Goal: Navigation & Orientation: Find specific page/section

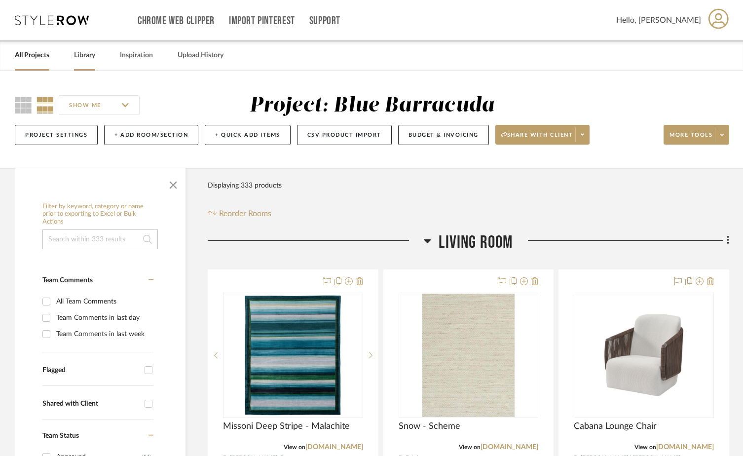
click at [89, 56] on link "Library" at bounding box center [84, 55] width 21 height 13
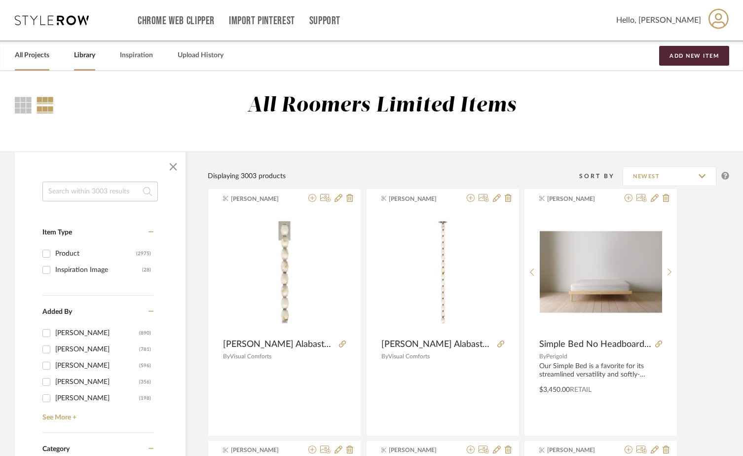
click at [32, 57] on link "All Projects" at bounding box center [32, 55] width 35 height 13
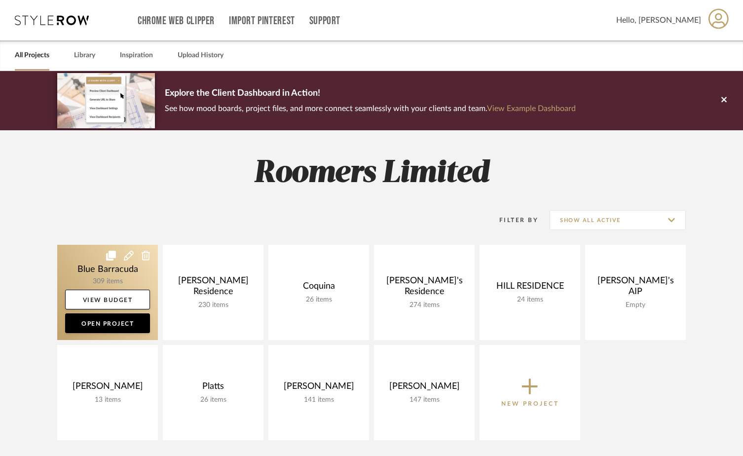
click at [85, 262] on link at bounding box center [107, 292] width 101 height 95
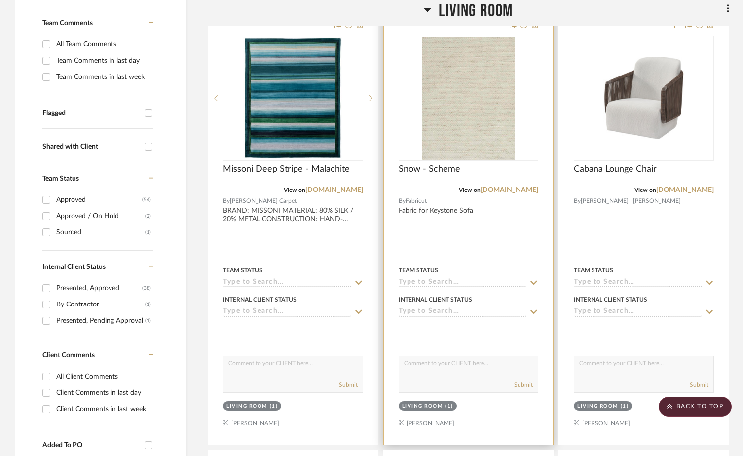
scroll to position [49, 0]
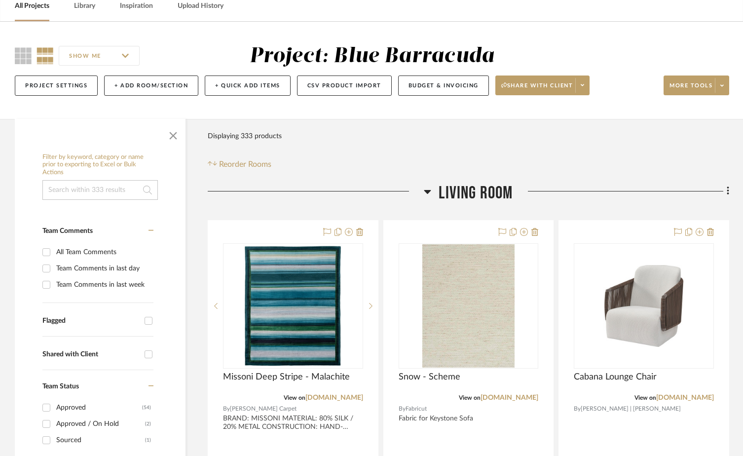
click at [425, 195] on icon at bounding box center [427, 191] width 7 height 12
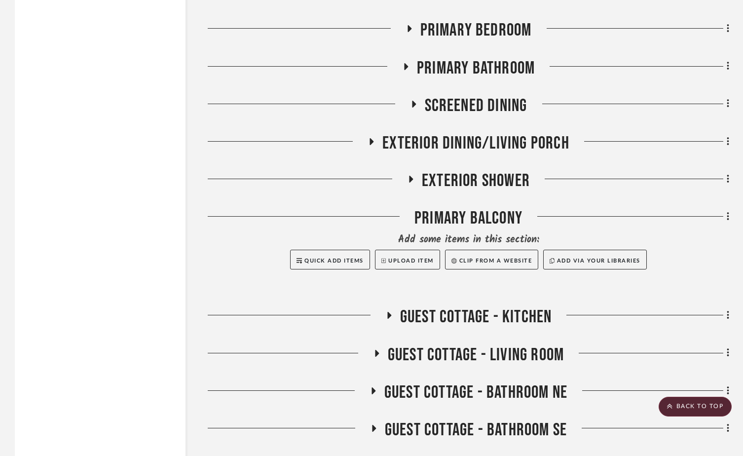
scroll to position [2614, 0]
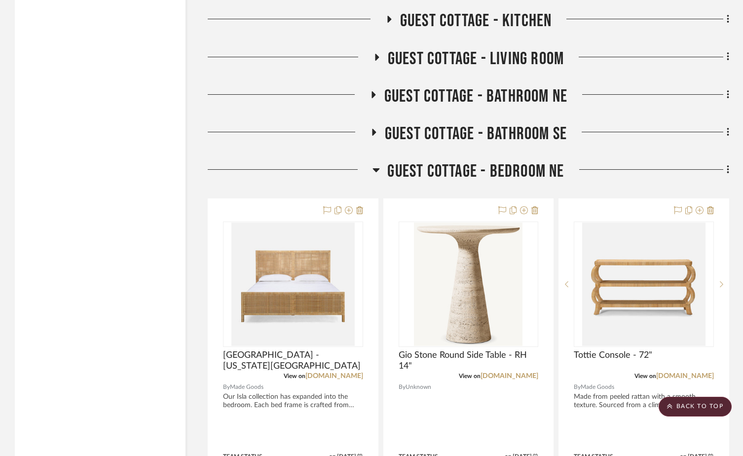
click at [375, 170] on icon at bounding box center [376, 170] width 7 height 4
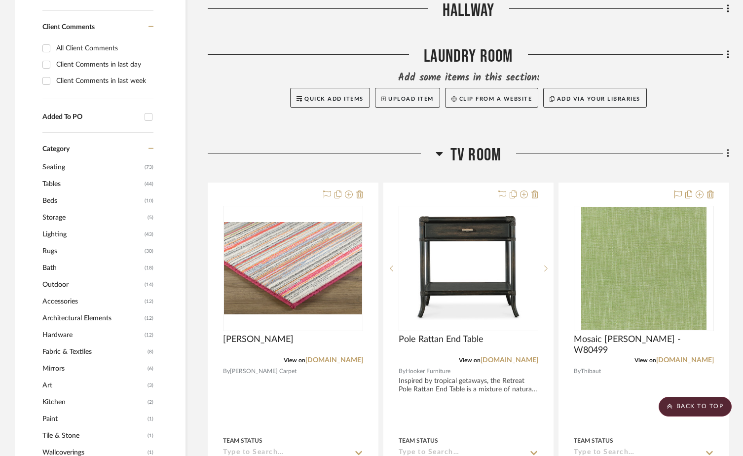
scroll to position [440, 0]
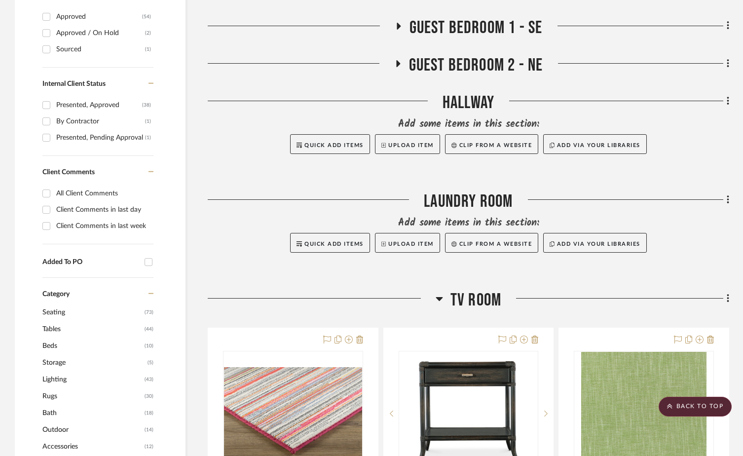
click at [442, 300] on icon at bounding box center [439, 299] width 7 height 12
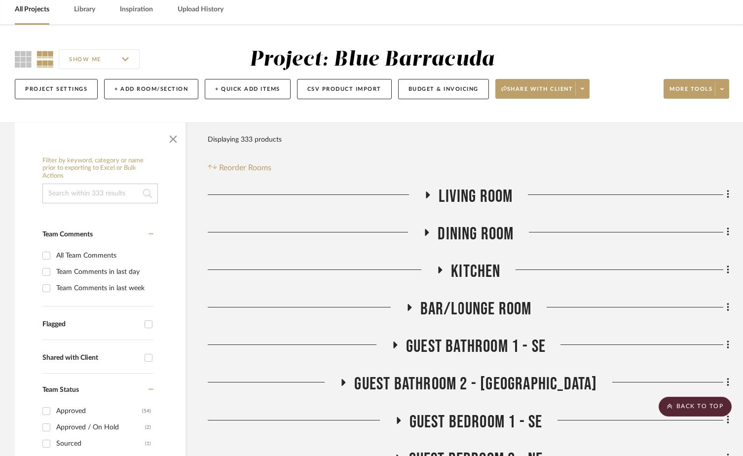
scroll to position [45, 0]
click at [440, 268] on icon at bounding box center [441, 270] width 4 height 7
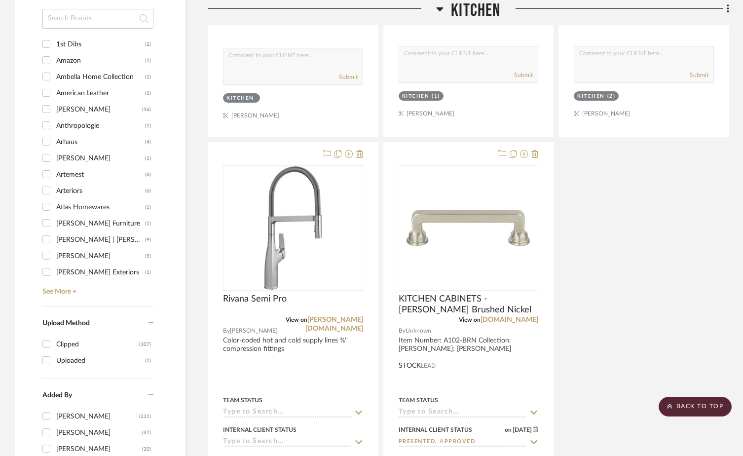
scroll to position [1427, 0]
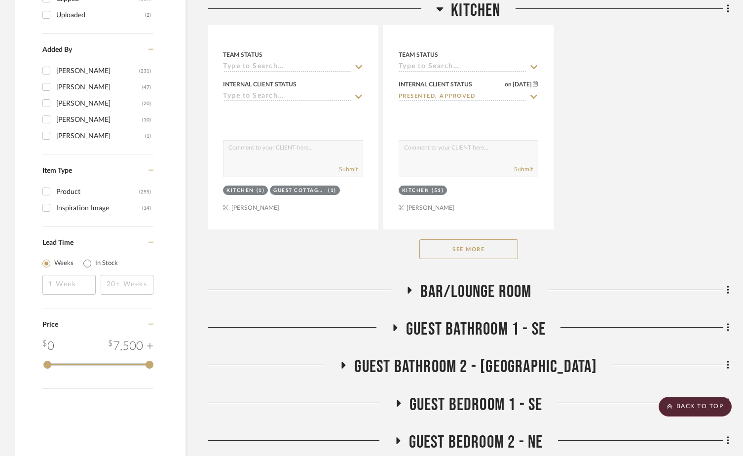
click at [442, 251] on button "See More" at bounding box center [468, 249] width 99 height 20
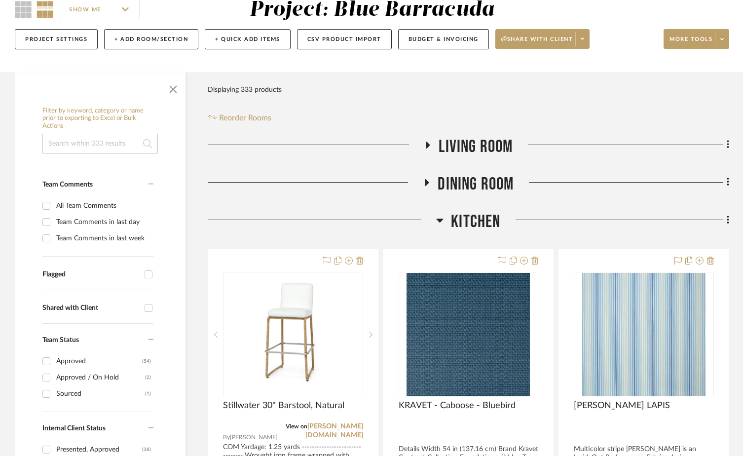
scroll to position [95, 0]
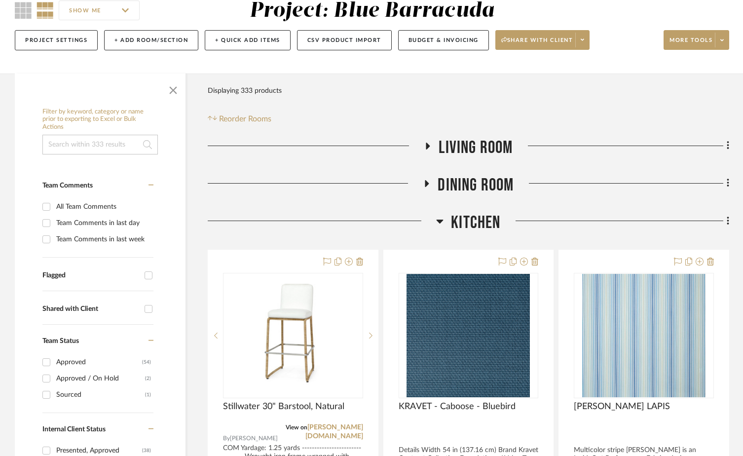
click at [440, 219] on icon at bounding box center [439, 221] width 7 height 12
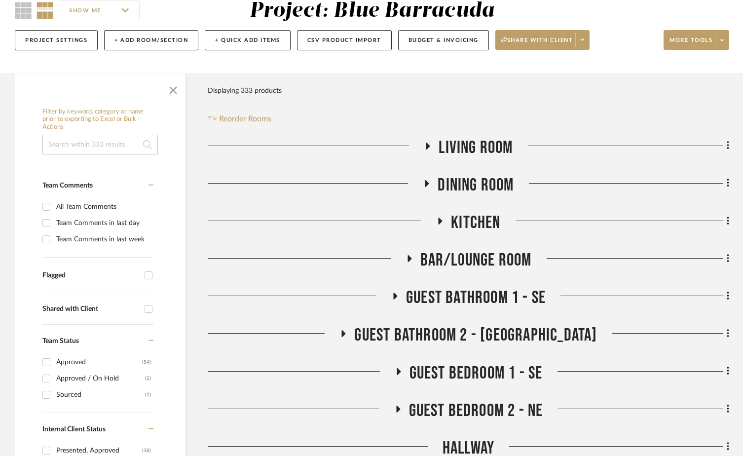
click at [446, 224] on h3 "Kitchen" at bounding box center [468, 222] width 64 height 21
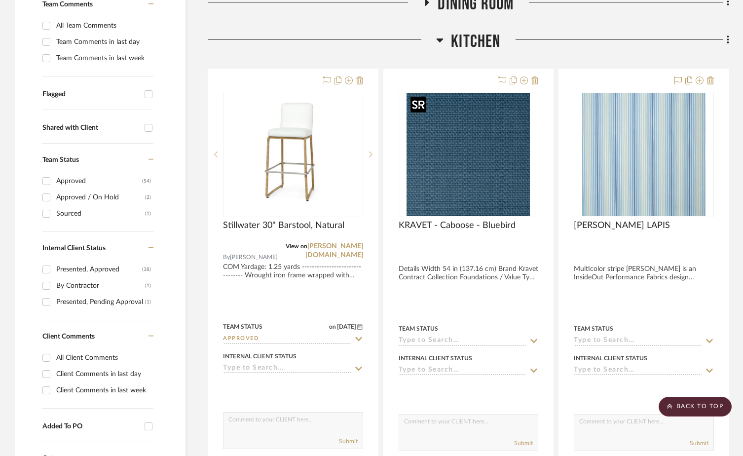
scroll to position [144, 0]
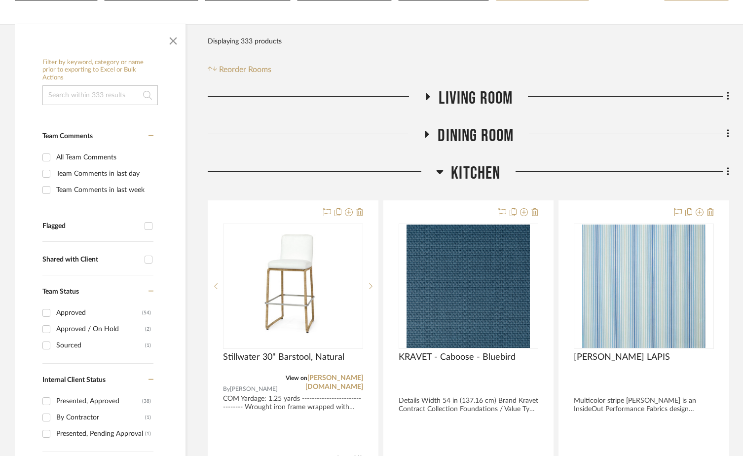
click at [438, 168] on icon at bounding box center [439, 172] width 7 height 12
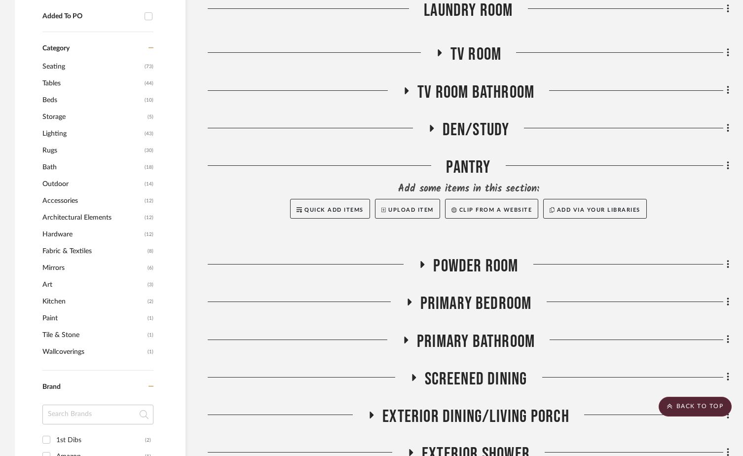
scroll to position [687, 0]
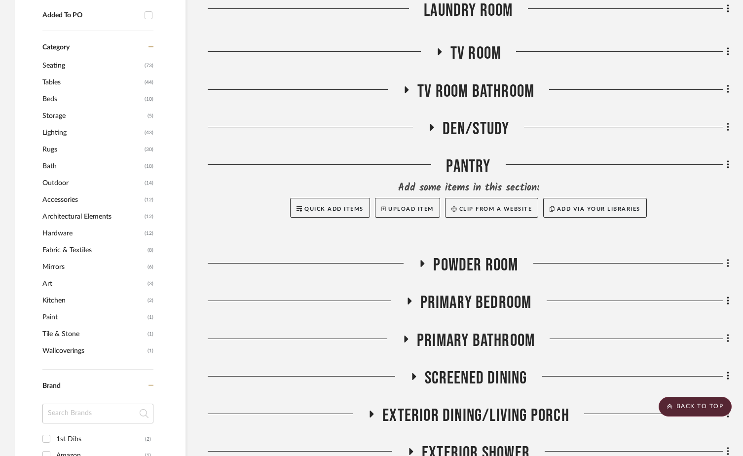
click at [440, 261] on span "Powder Room" at bounding box center [475, 265] width 85 height 21
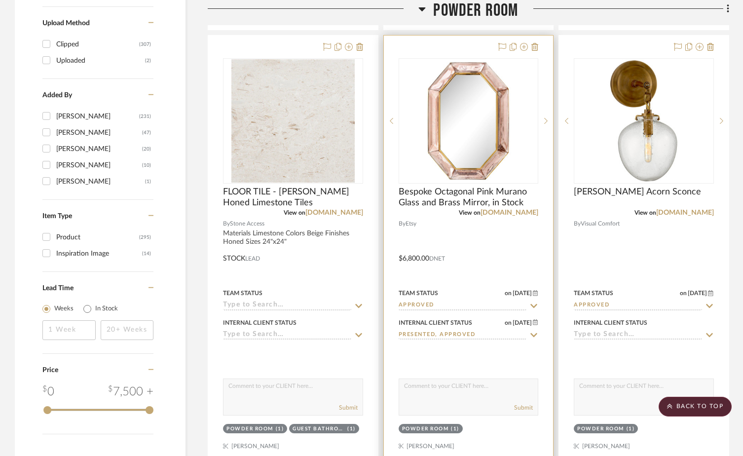
scroll to position [1377, 0]
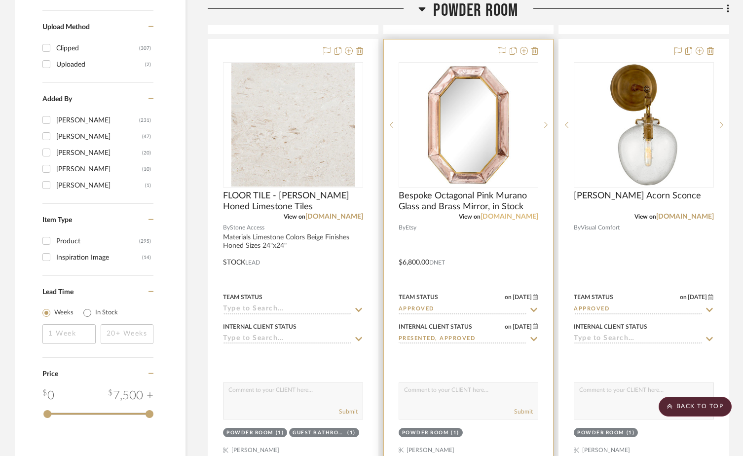
click at [517, 214] on link "[DOMAIN_NAME]" at bounding box center [509, 216] width 58 height 7
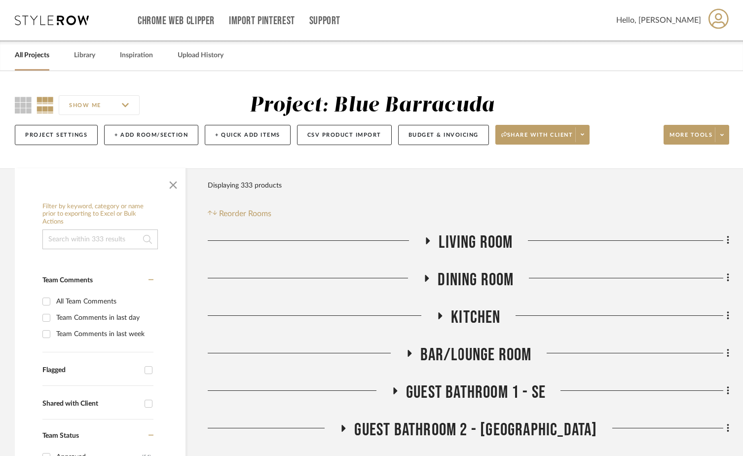
click at [428, 238] on icon at bounding box center [428, 240] width 12 height 7
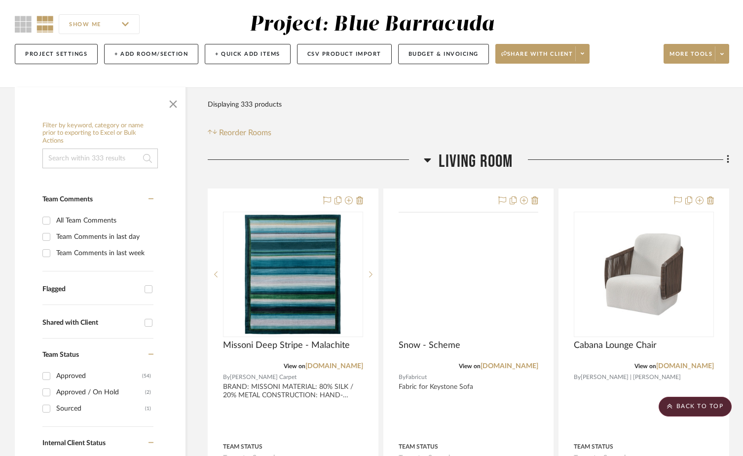
scroll to position [49, 0]
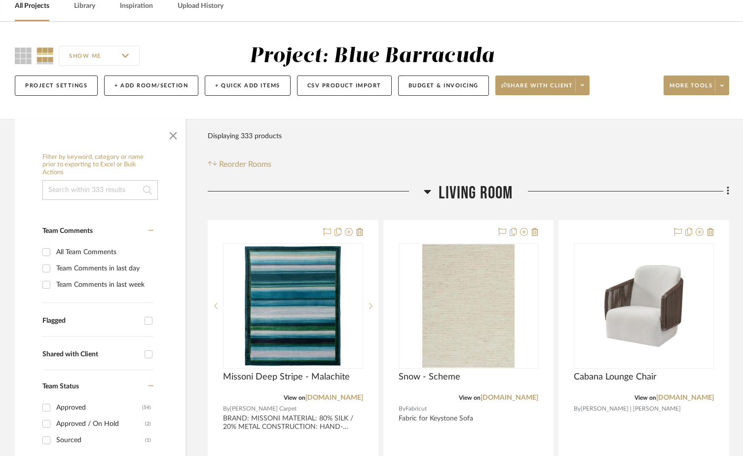
click at [430, 192] on icon at bounding box center [427, 191] width 7 height 12
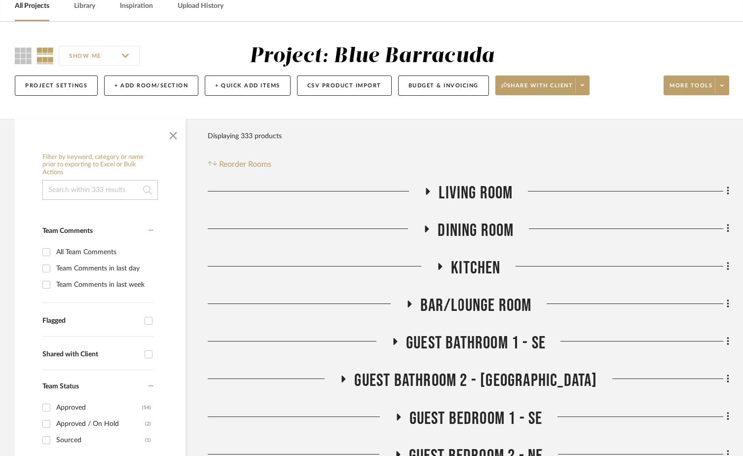
click at [423, 229] on icon at bounding box center [427, 228] width 12 height 7
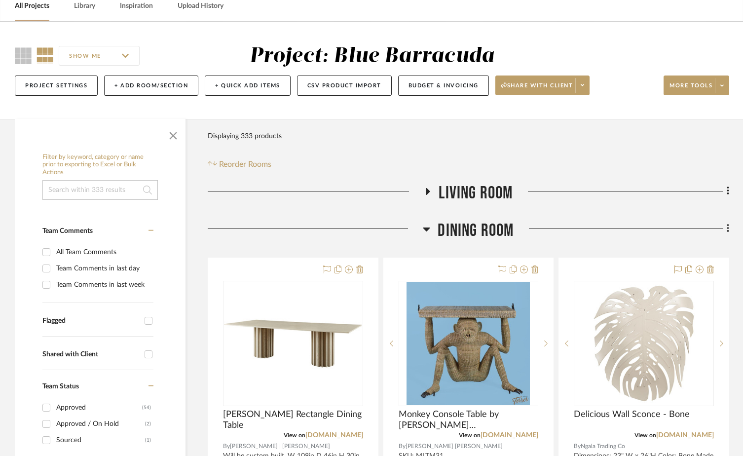
click at [426, 229] on icon at bounding box center [426, 229] width 7 height 4
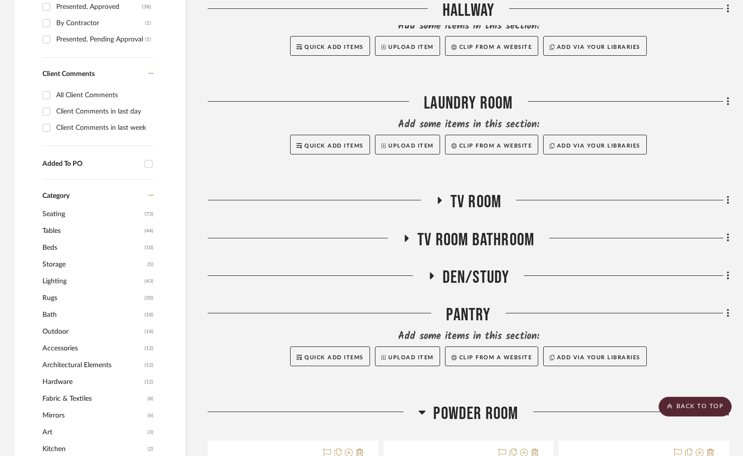
scroll to position [543, 0]
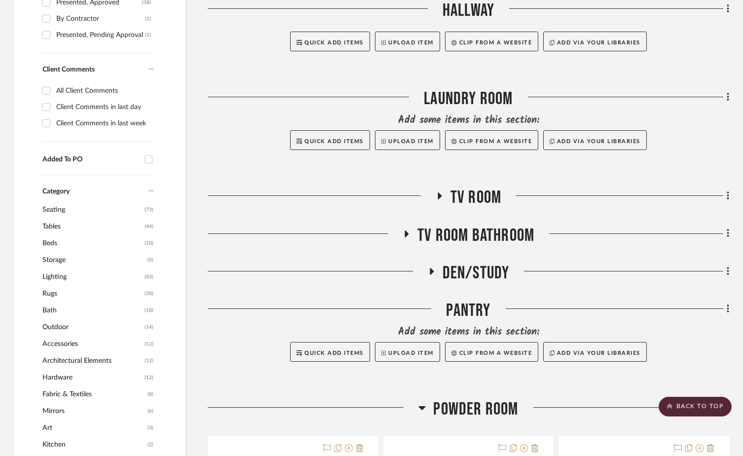
click at [440, 197] on icon at bounding box center [440, 195] width 4 height 7
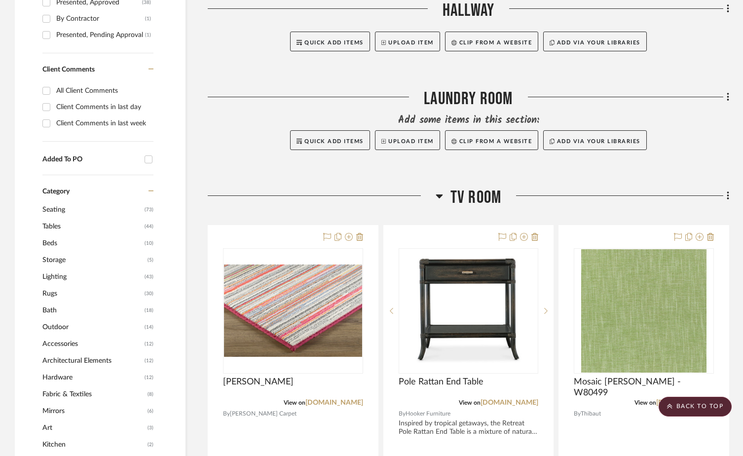
click at [440, 197] on icon at bounding box center [439, 196] width 7 height 4
